Goal: Transaction & Acquisition: Register for event/course

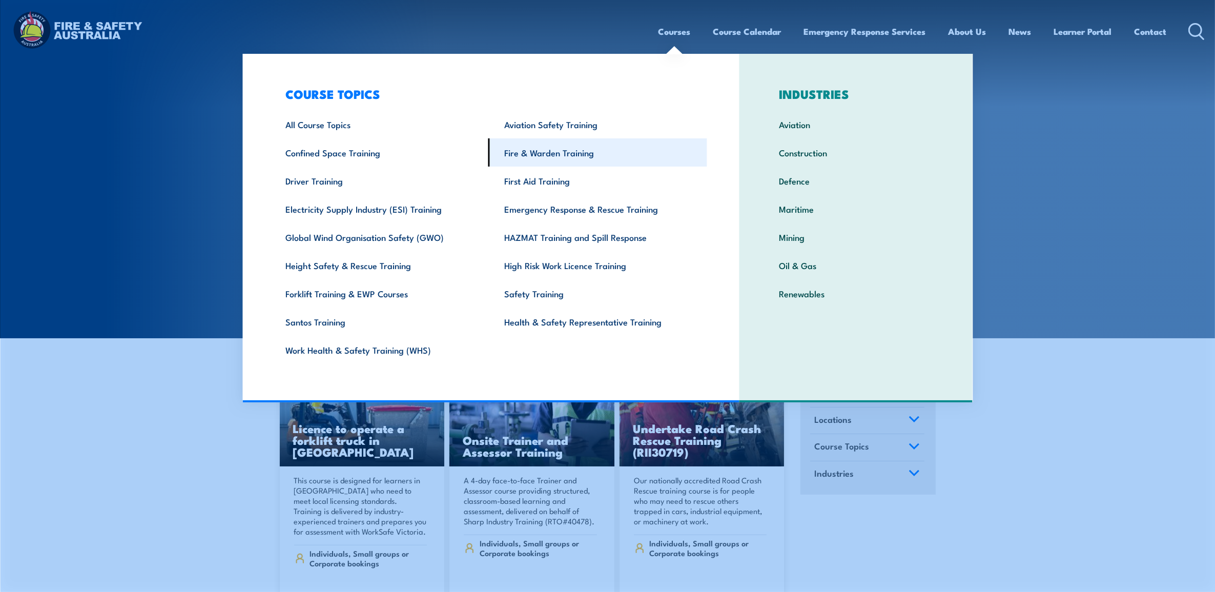
click at [590, 146] on link "Fire & Warden Training" at bounding box center [598, 152] width 219 height 28
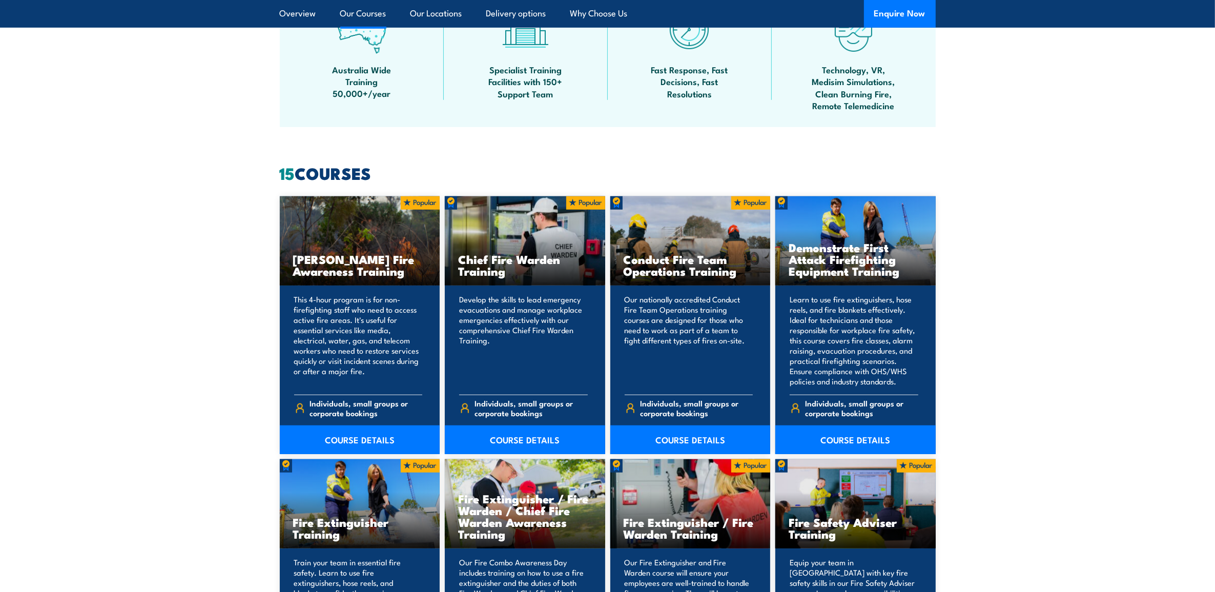
scroll to position [769, 0]
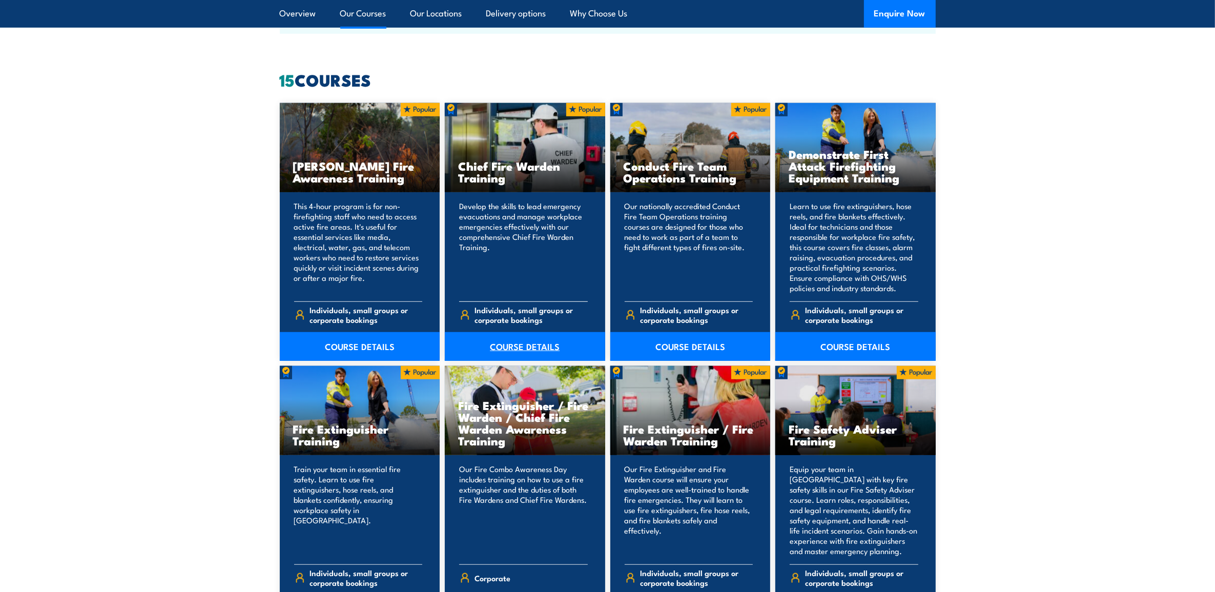
click at [514, 341] on link "COURSE DETAILS" at bounding box center [525, 346] width 160 height 29
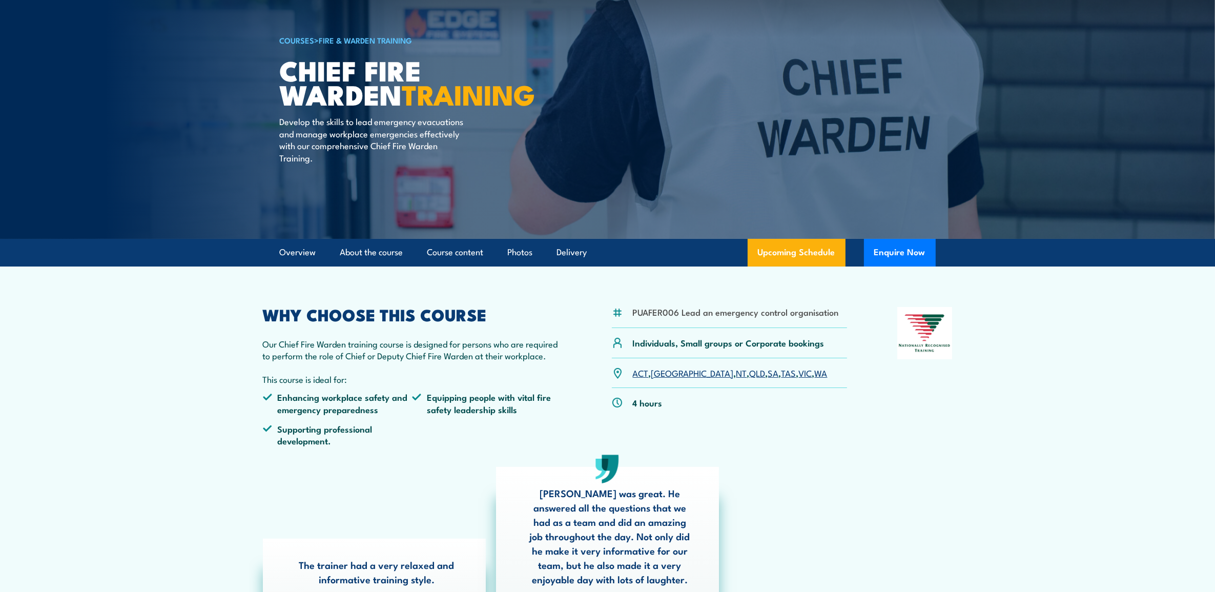
scroll to position [128, 0]
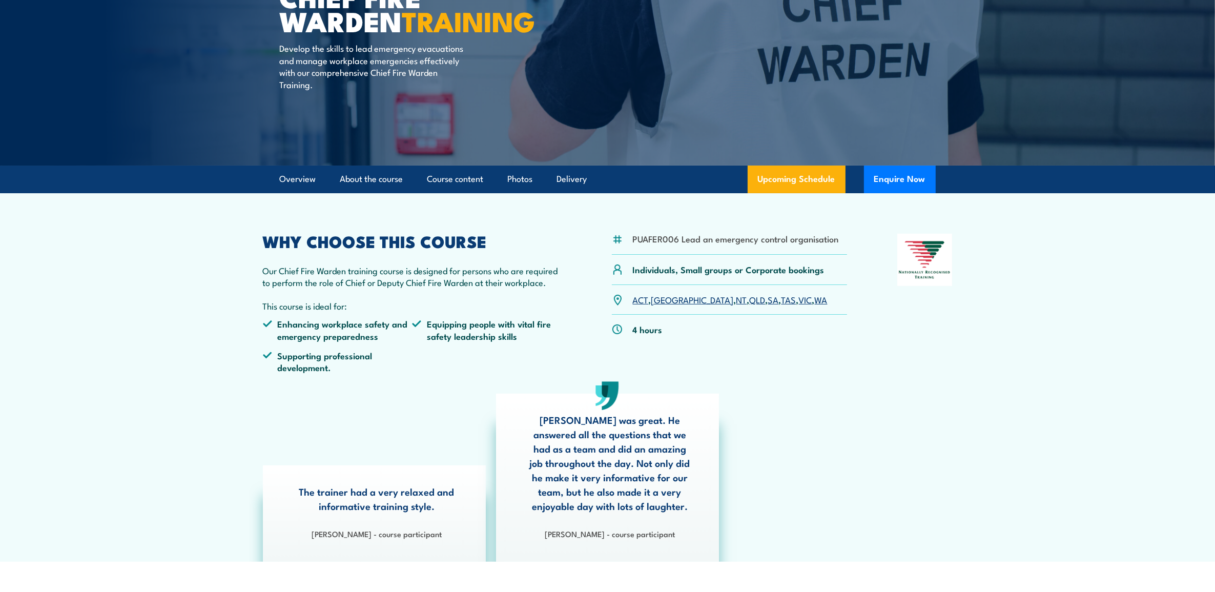
click at [799, 302] on link "VIC" at bounding box center [805, 299] width 13 height 12
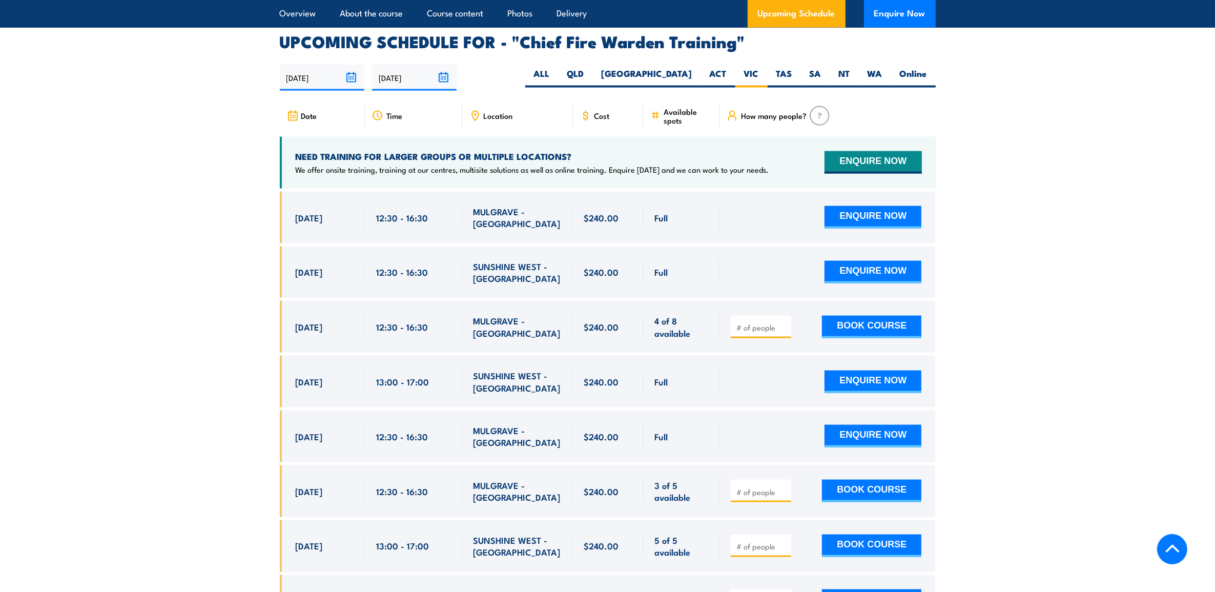
scroll to position [1828, 0]
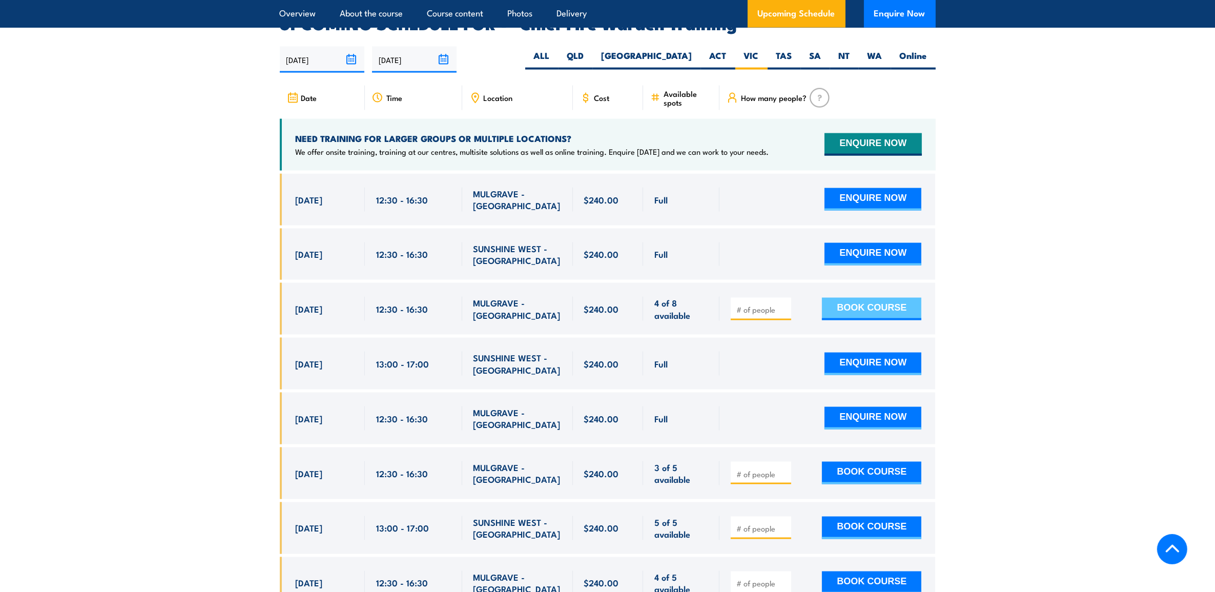
drag, startPoint x: 897, startPoint y: 291, endPoint x: 912, endPoint y: 291, distance: 15.4
click at [897, 298] on button "BOOK COURSE" at bounding box center [871, 309] width 99 height 23
type input "1"
click at [783, 304] on input "1" at bounding box center [762, 309] width 51 height 10
click at [993, 288] on section "UPCOMING SCHEDULE FOR - "Chief Fire Warden Training" 17/09/2025 16/03/2026" at bounding box center [607, 375] width 1215 height 718
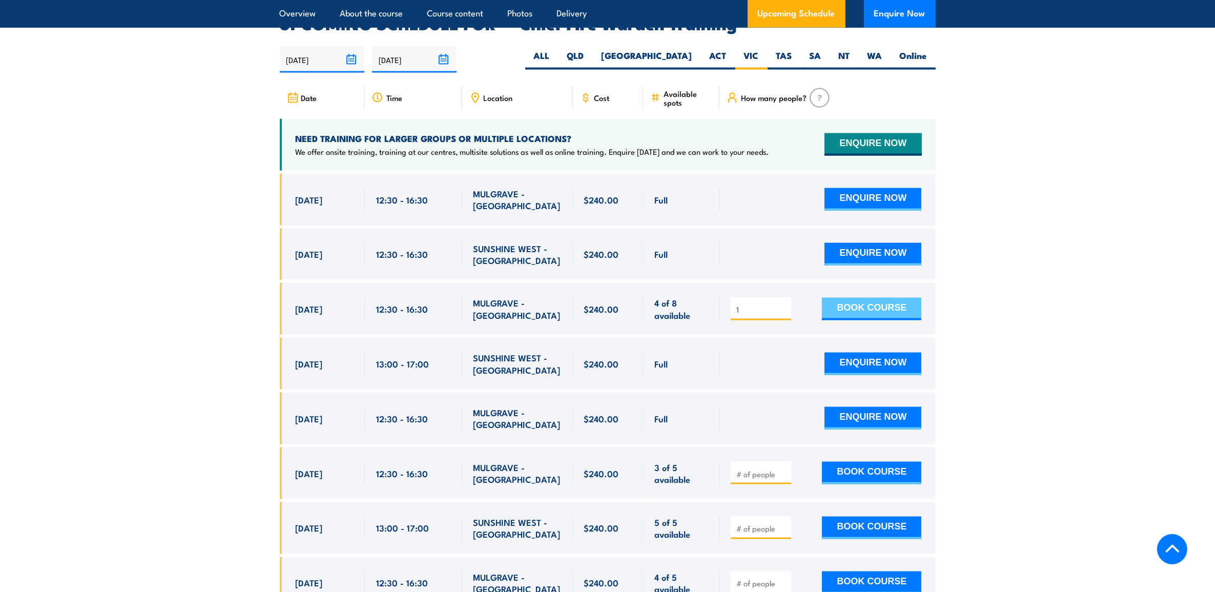
click at [888, 298] on button "BOOK COURSE" at bounding box center [871, 309] width 99 height 23
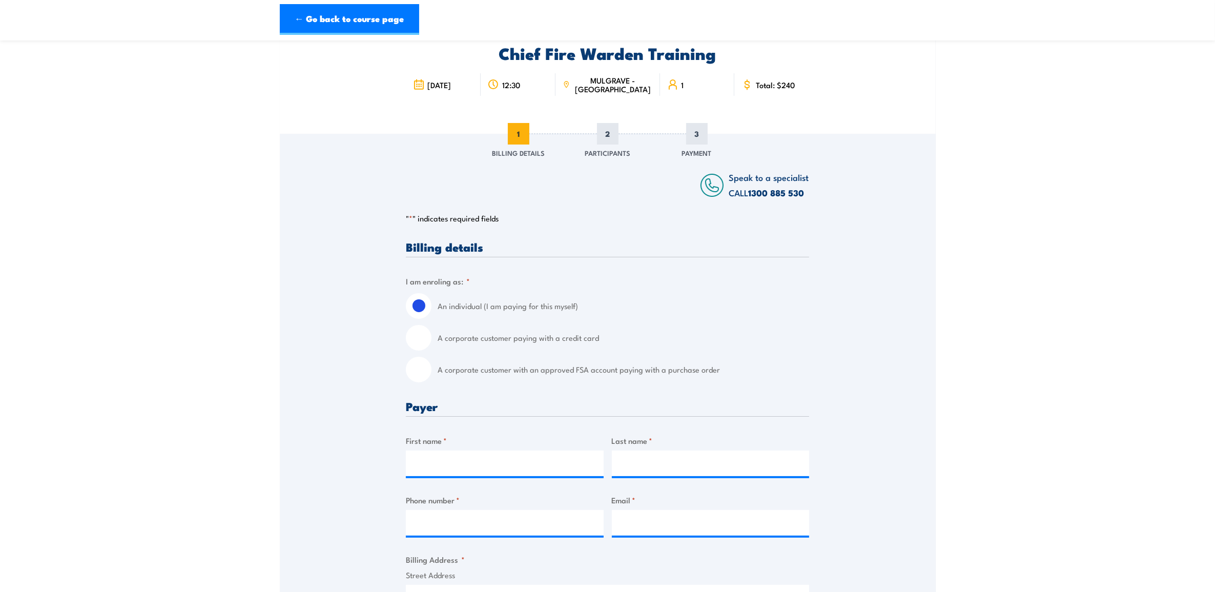
scroll to position [128, 0]
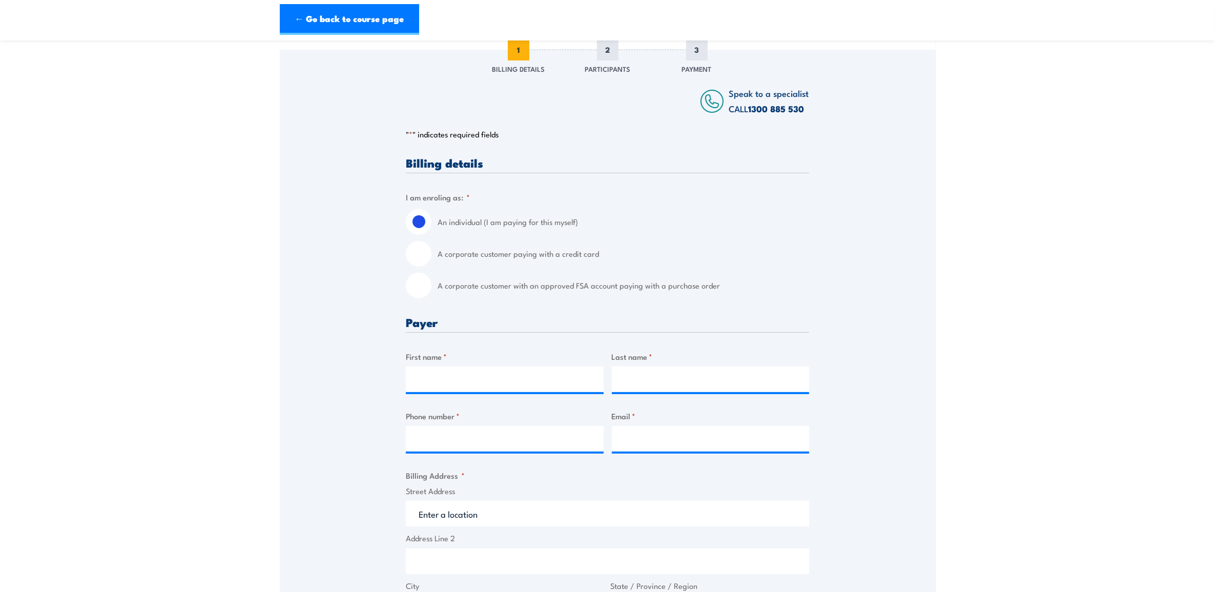
click at [677, 286] on label "A corporate customer with an approved FSA account paying with a purchase order" at bounding box center [624, 286] width 372 height 26
click at [432, 286] on input "A corporate customer with an approved FSA account paying with a purchase order" at bounding box center [419, 286] width 26 height 26
radio input "true"
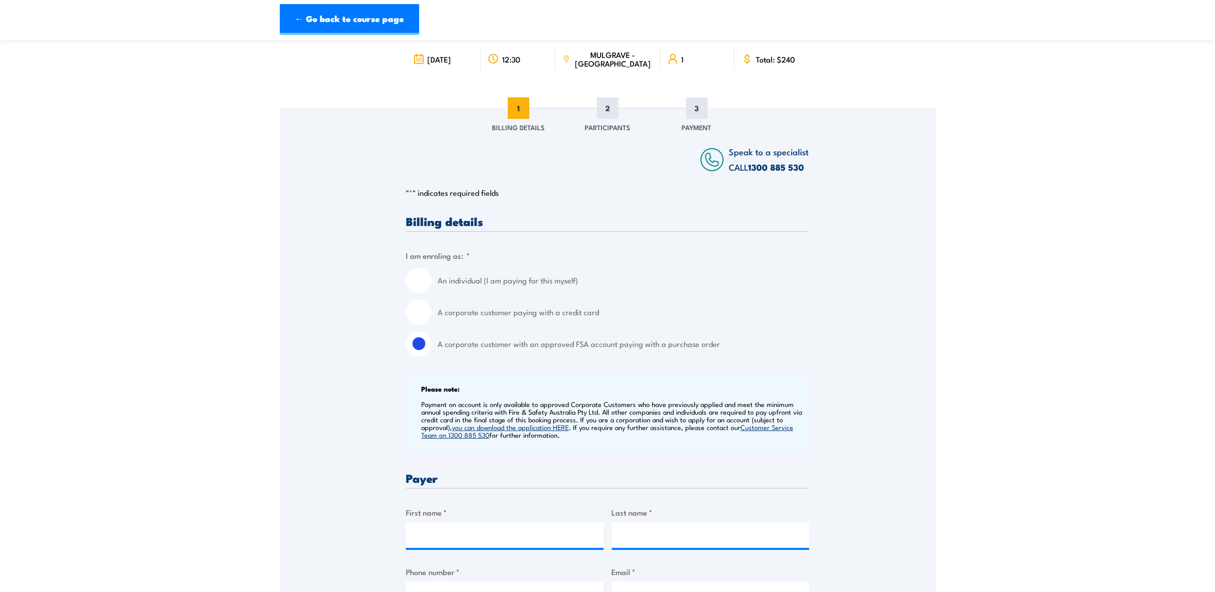
scroll to position [64, 0]
